Goal: Ask a question

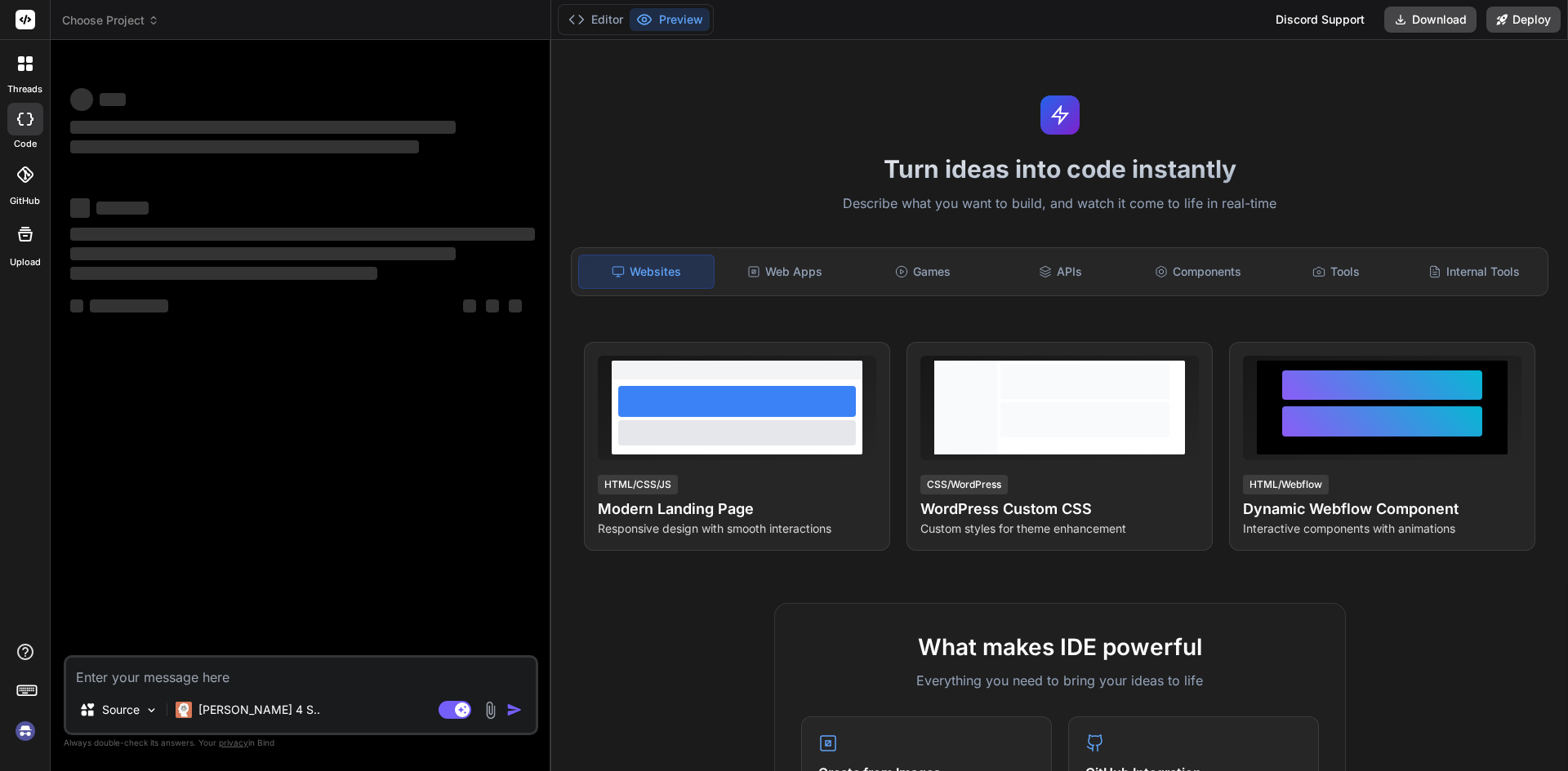
click at [396, 675] on textarea at bounding box center [301, 673] width 469 height 30
type textarea "x"
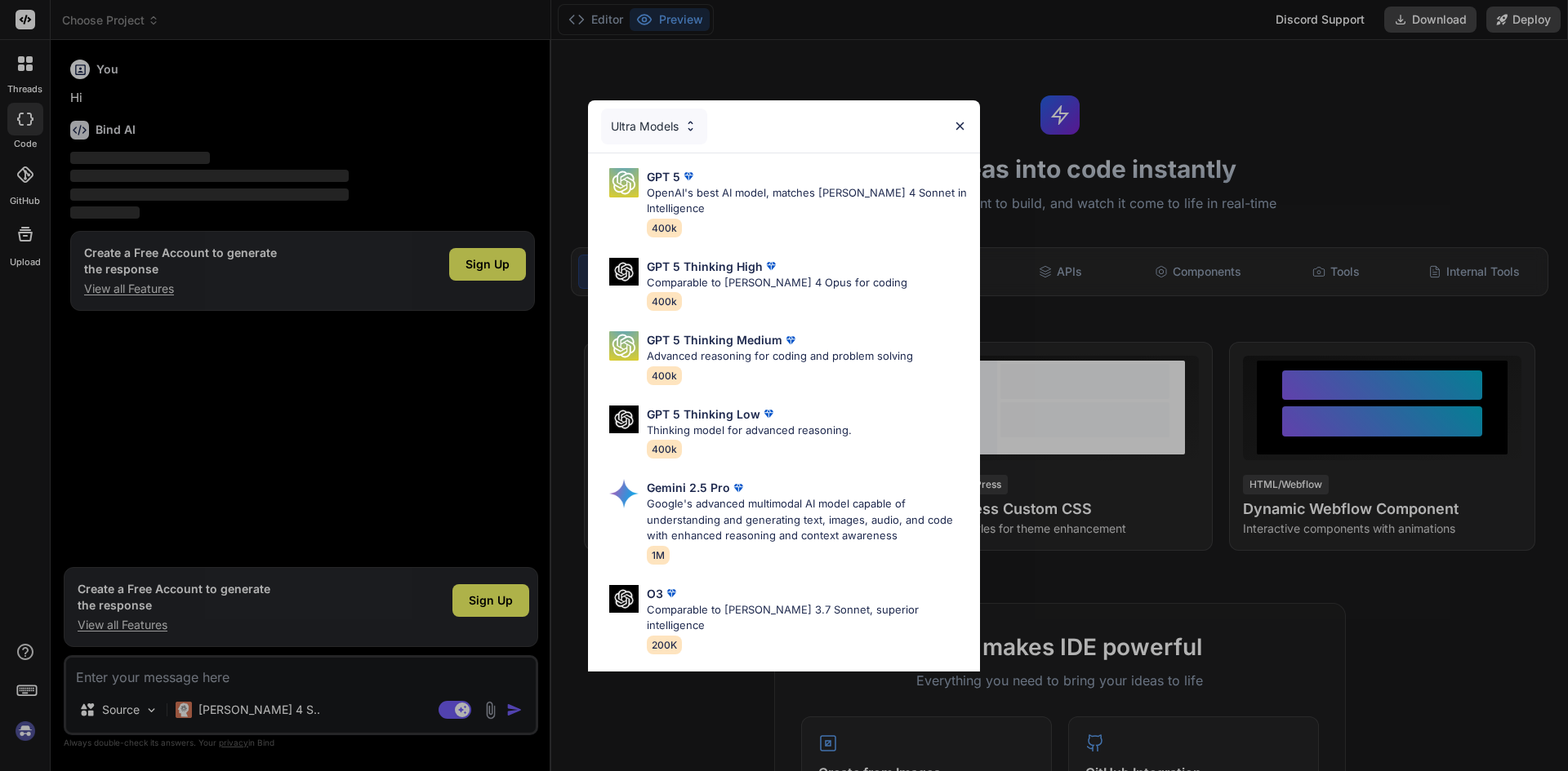
type textarea "x"
